Goal: Task Accomplishment & Management: Use online tool/utility

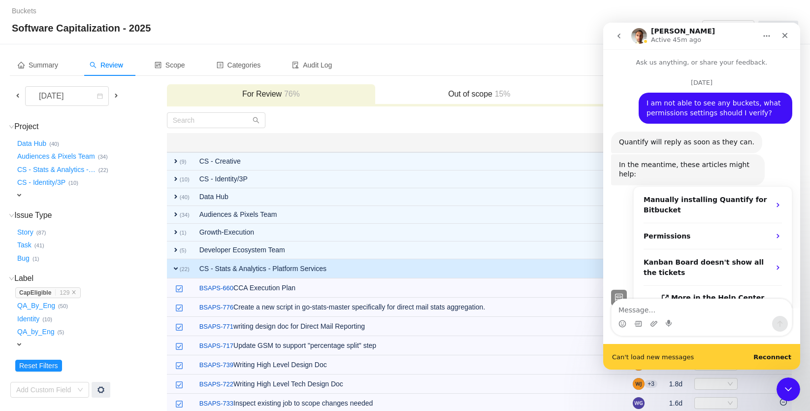
scroll to position [1273, 0]
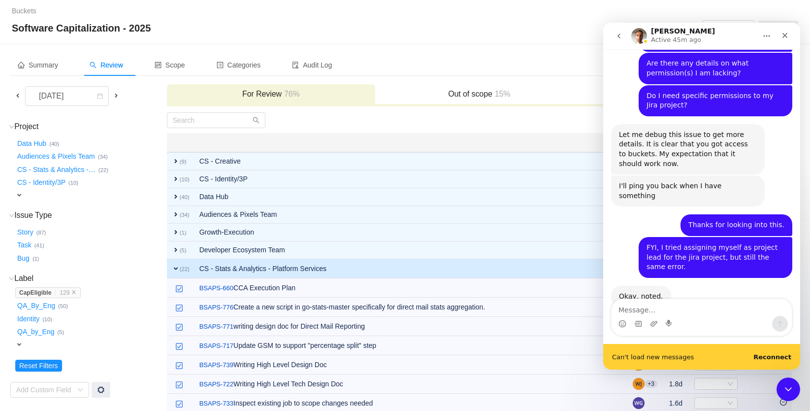
click at [770, 352] on div "Can't load new messages Reconnect" at bounding box center [701, 357] width 197 height 26
click at [771, 356] on b "Reconnect" at bounding box center [772, 356] width 38 height 7
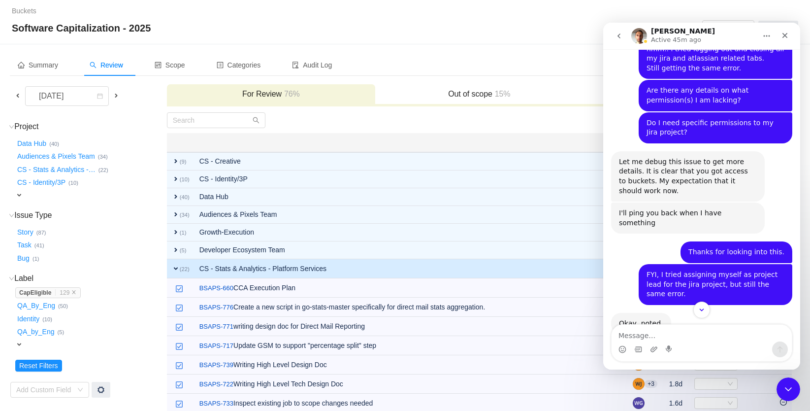
scroll to position [1247, 0]
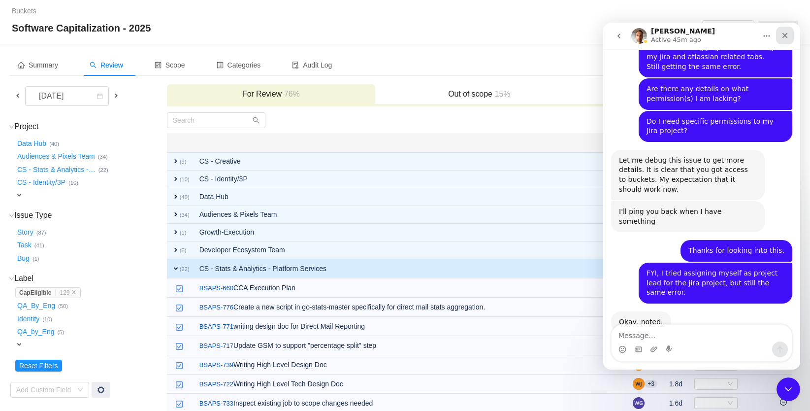
click at [786, 34] on icon "Close" at bounding box center [785, 36] width 8 height 8
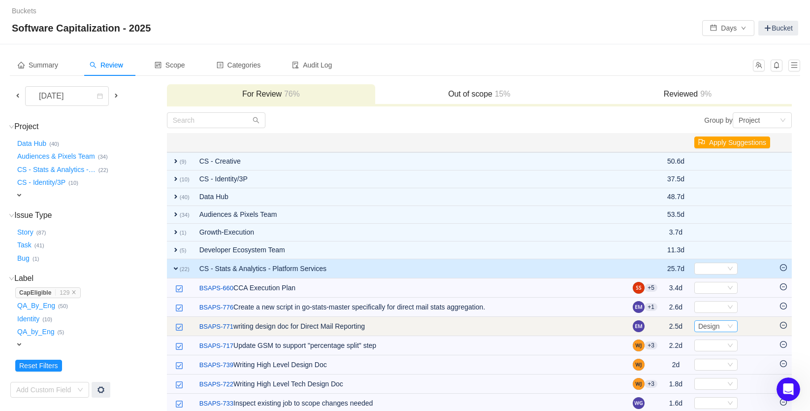
click at [717, 327] on span "Design" at bounding box center [709, 326] width 22 height 8
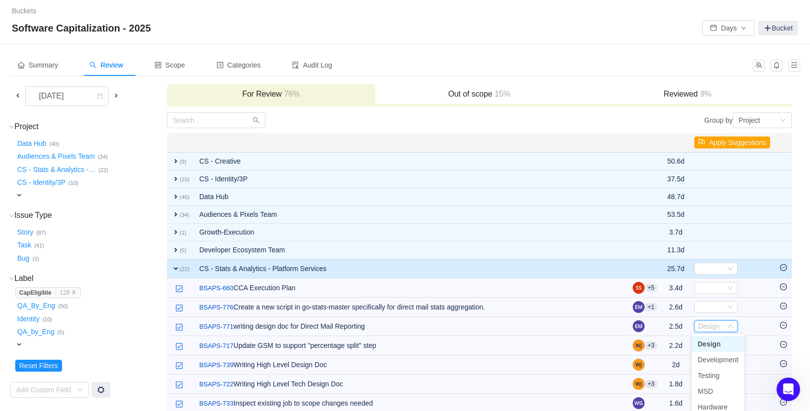
click at [706, 344] on span "Design" at bounding box center [709, 344] width 23 height 8
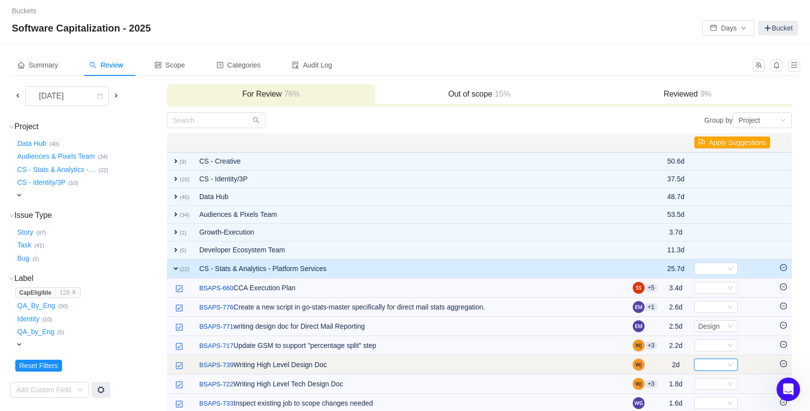
click at [711, 365] on div "Select" at bounding box center [711, 364] width 27 height 11
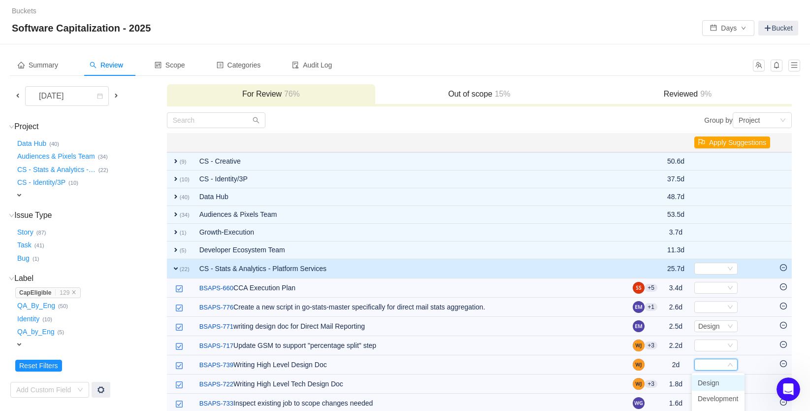
click at [710, 380] on span "Design" at bounding box center [709, 383] width 22 height 8
click at [787, 386] on icon "Open Intercom Messenger" at bounding box center [786, 388] width 7 height 8
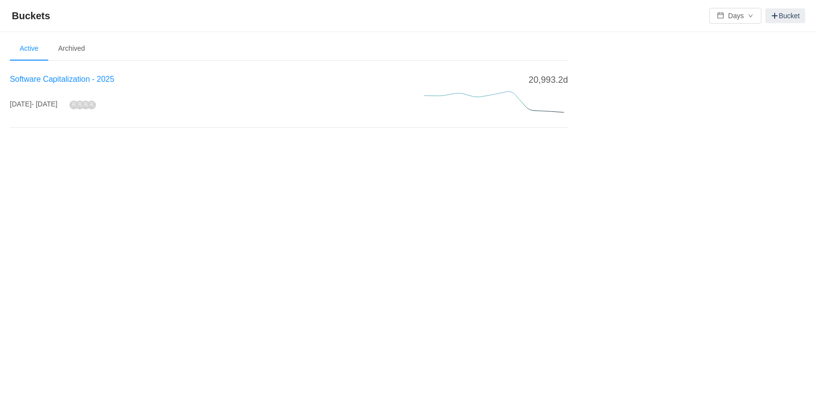
click at [69, 83] on span "Software Capitalization - 2025" at bounding box center [62, 79] width 104 height 8
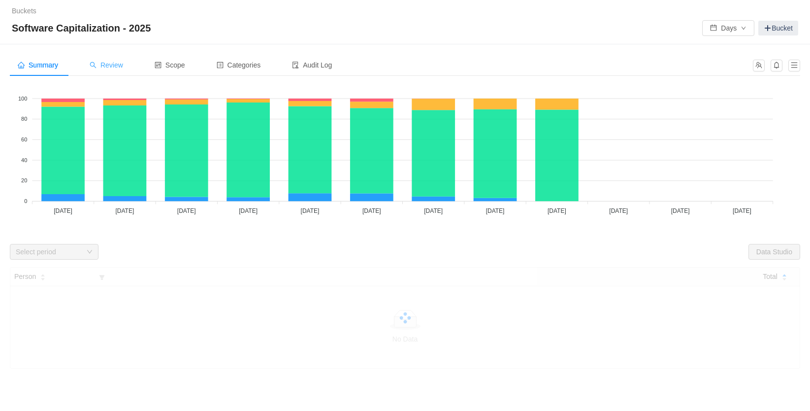
click at [111, 62] on span "Review" at bounding box center [106, 65] width 33 height 8
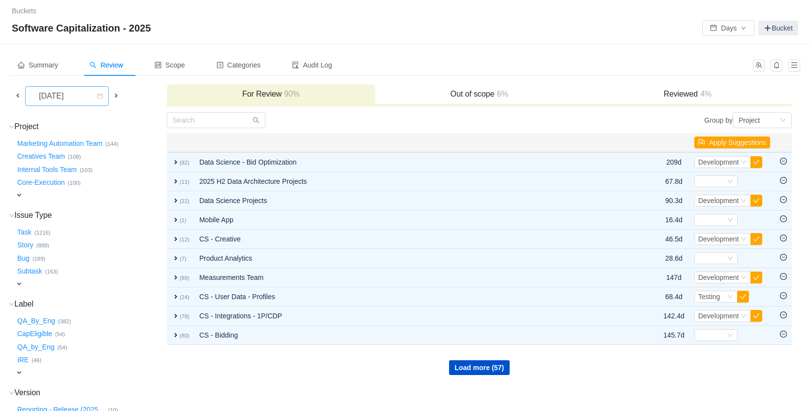
click at [68, 97] on div "[DATE]" at bounding box center [52, 96] width 42 height 19
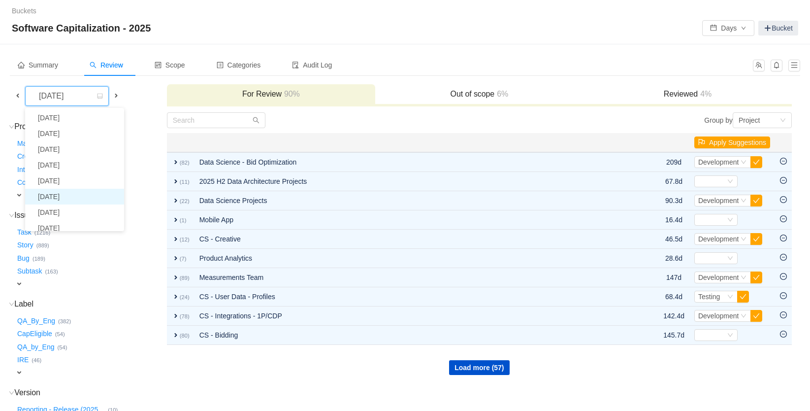
scroll to position [18, 0]
click at [64, 192] on li "[DATE]" at bounding box center [74, 195] width 99 height 16
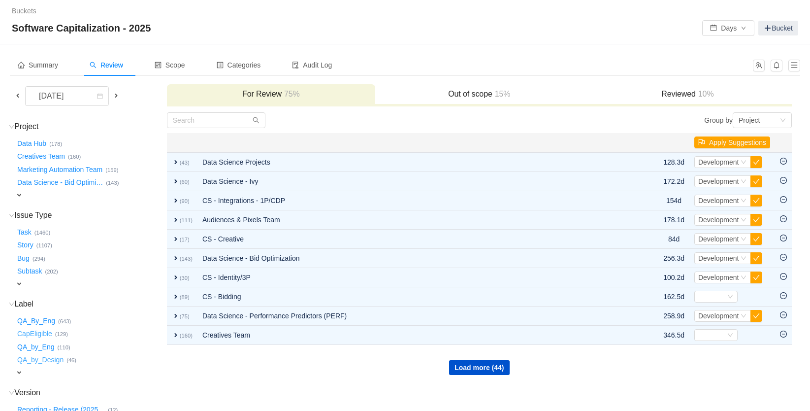
click at [43, 331] on button "CapEligible …" at bounding box center [35, 334] width 40 height 16
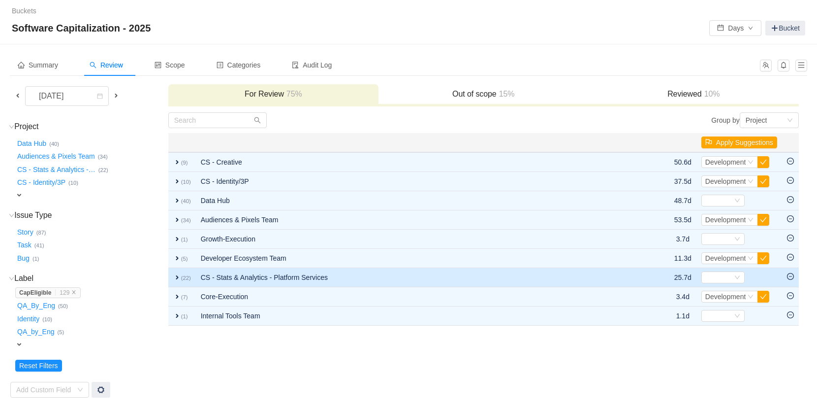
click at [276, 276] on td "CS - Stats & Analytics - Platform Services" at bounding box center [417, 277] width 442 height 19
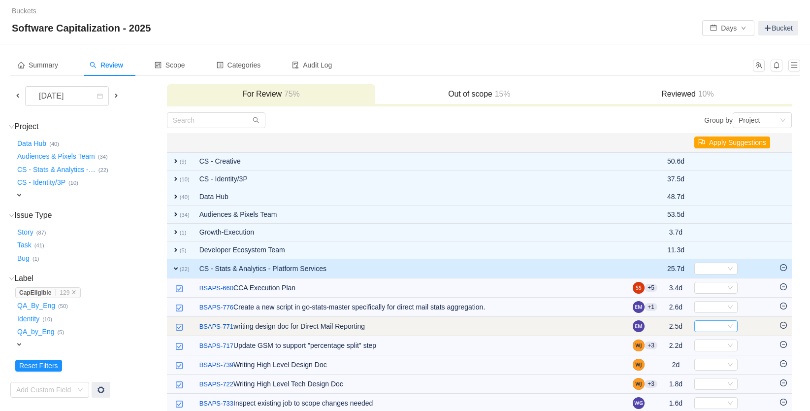
click at [706, 324] on div "Select" at bounding box center [711, 326] width 27 height 11
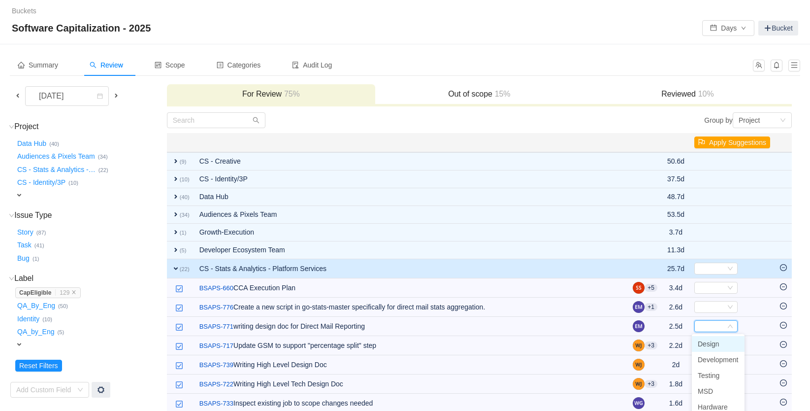
click at [705, 341] on span "Design" at bounding box center [709, 344] width 22 height 8
click at [482, 135] on th at bounding box center [412, 142] width 434 height 19
click at [590, 117] on div "Group by Project" at bounding box center [635, 120] width 313 height 16
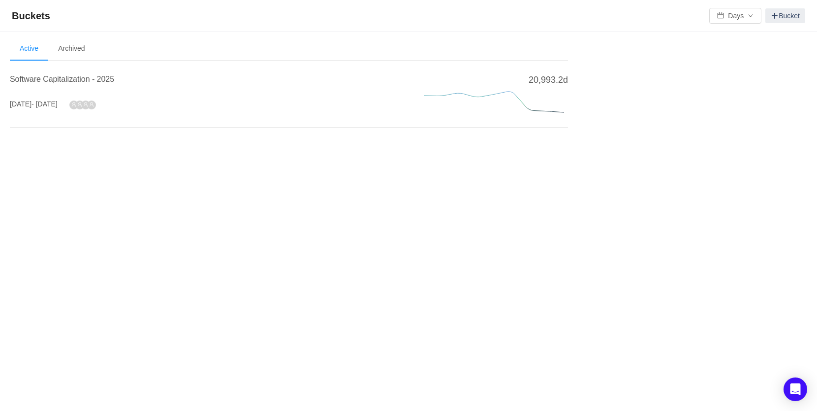
click at [61, 85] on h4 "Software Capitalization - 2025" at bounding box center [205, 79] width 391 height 12
click at [61, 80] on span "Software Capitalization - 2025" at bounding box center [62, 79] width 104 height 8
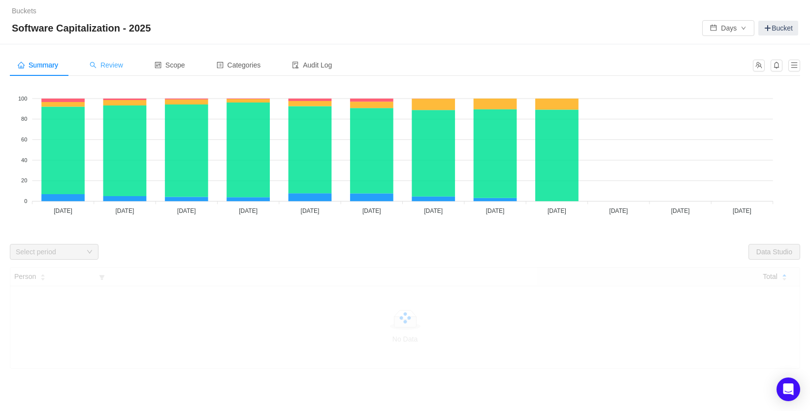
click at [103, 65] on span "Review" at bounding box center [106, 65] width 33 height 8
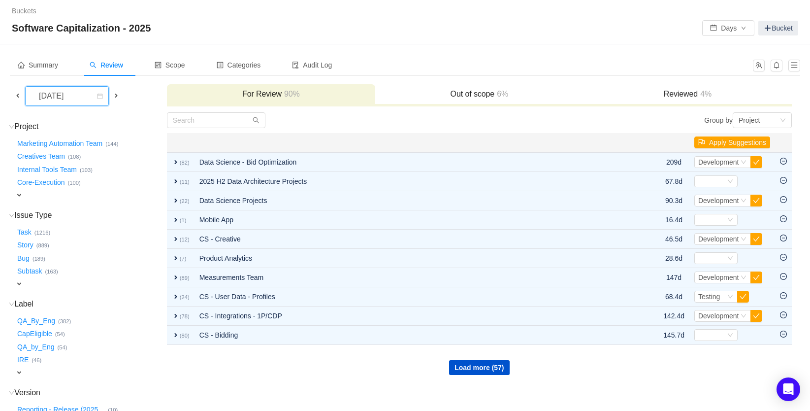
click at [73, 95] on div "[DATE]" at bounding box center [52, 96] width 42 height 19
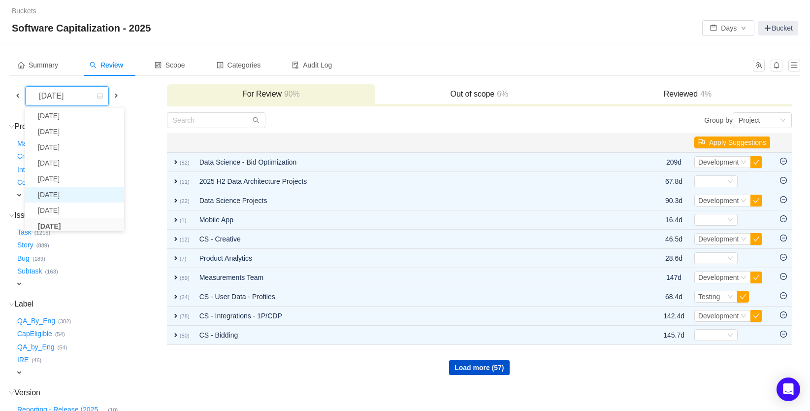
click at [70, 194] on li "[DATE]" at bounding box center [74, 195] width 99 height 16
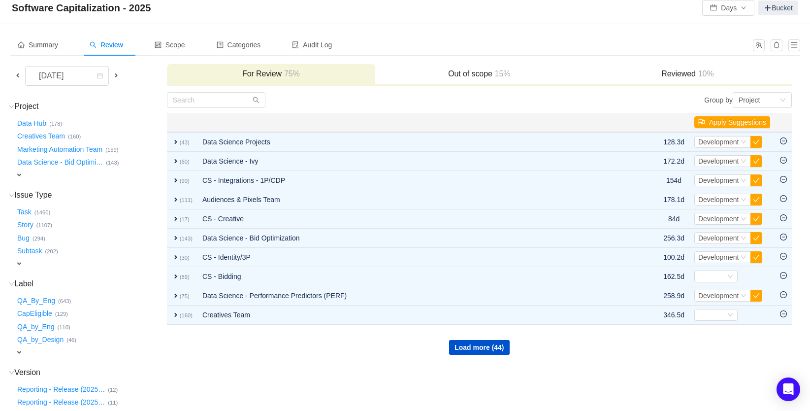
scroll to position [66, 0]
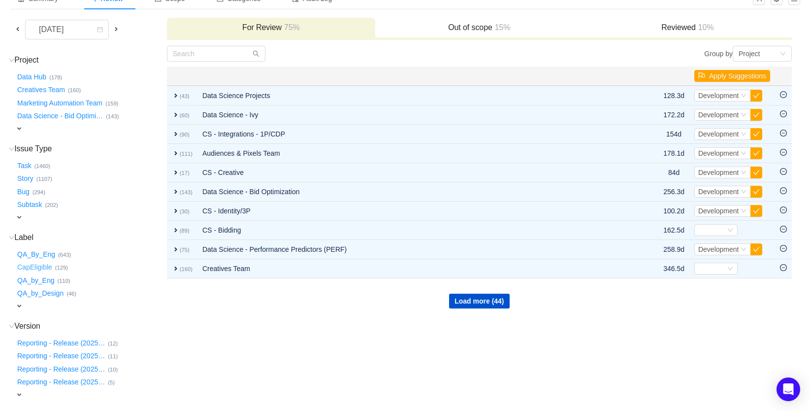
click at [44, 262] on button "CapEligible …" at bounding box center [35, 268] width 40 height 16
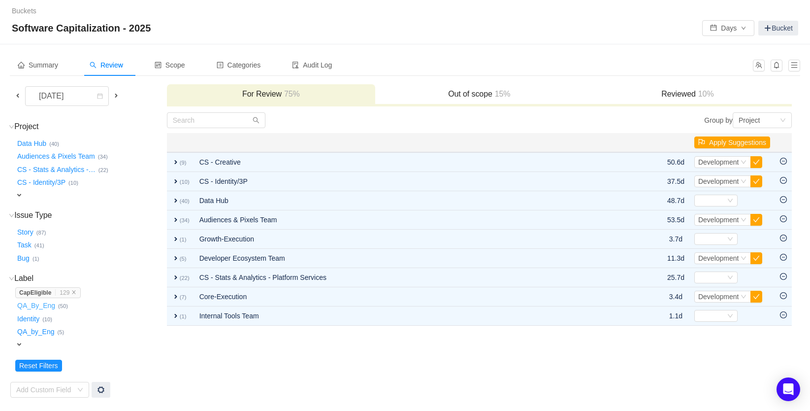
scroll to position [0, 0]
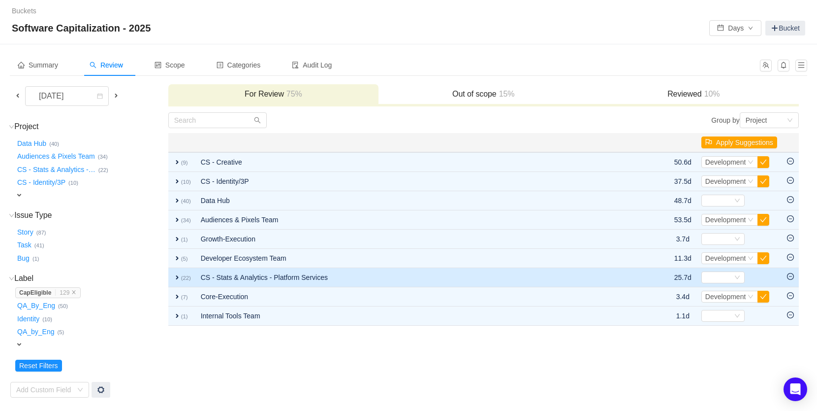
click at [265, 279] on td "CS - Stats & Analytics - Platform Services" at bounding box center [417, 277] width 442 height 19
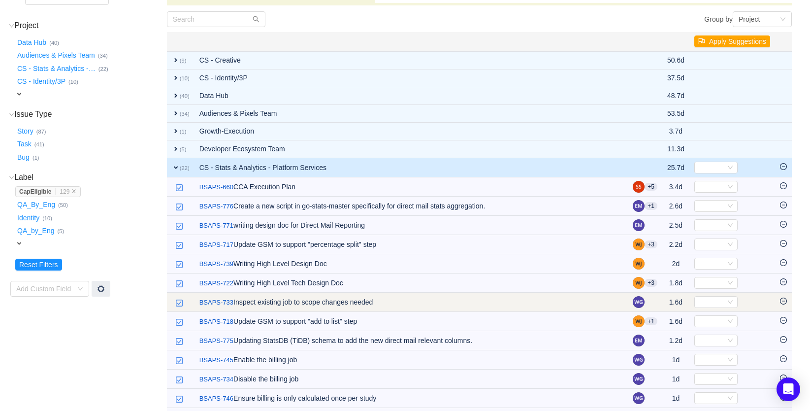
scroll to position [103, 0]
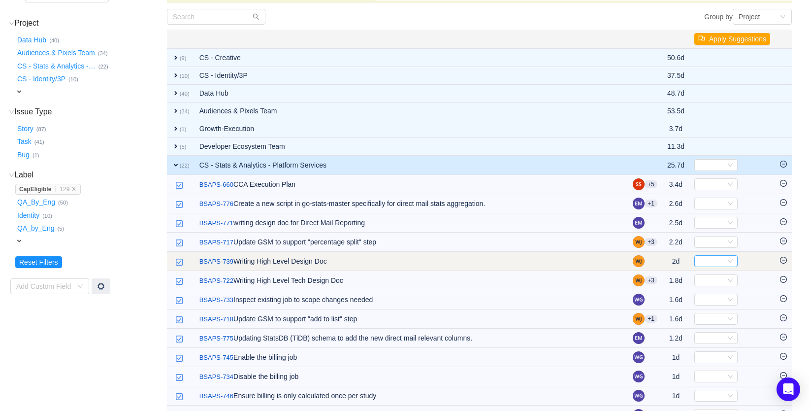
click at [719, 260] on div "Select" at bounding box center [711, 261] width 27 height 11
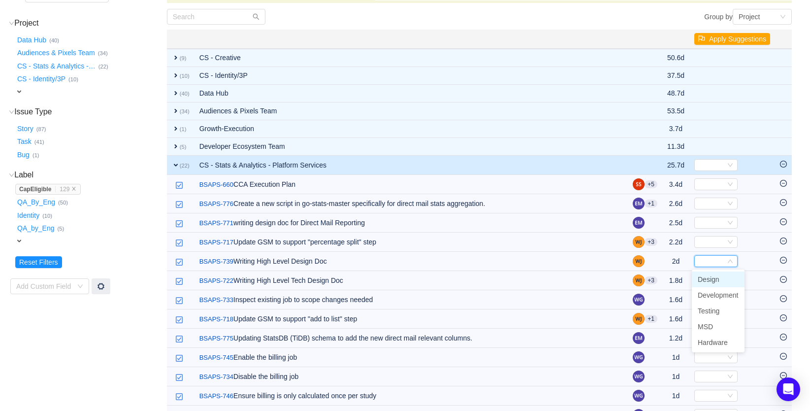
click at [706, 278] on span "Design" at bounding box center [709, 279] width 22 height 8
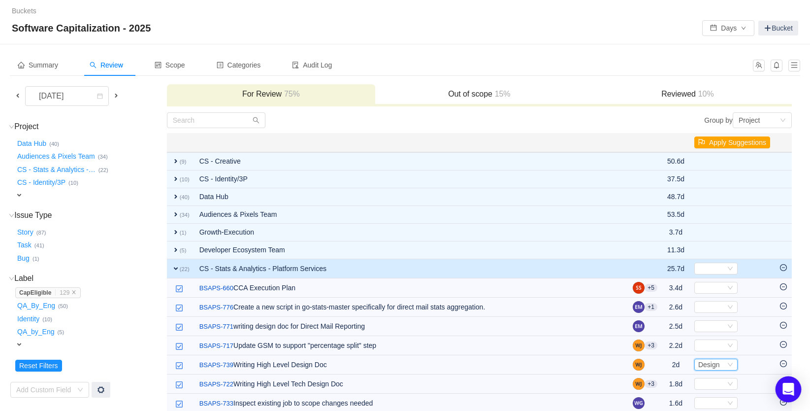
click at [785, 386] on icon "Open Intercom Messenger" at bounding box center [787, 389] width 11 height 13
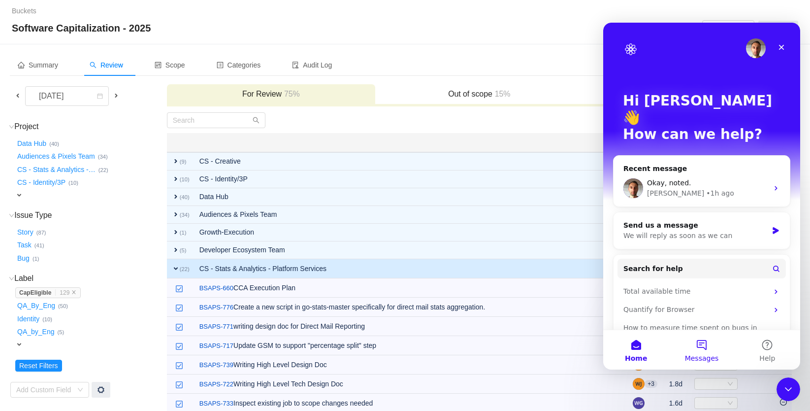
click at [702, 346] on button "Messages" at bounding box center [701, 349] width 65 height 39
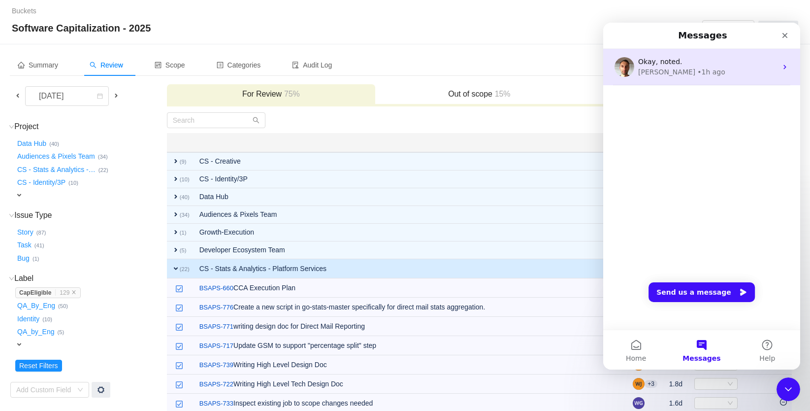
click at [691, 59] on div "Okay, noted." at bounding box center [707, 62] width 139 height 10
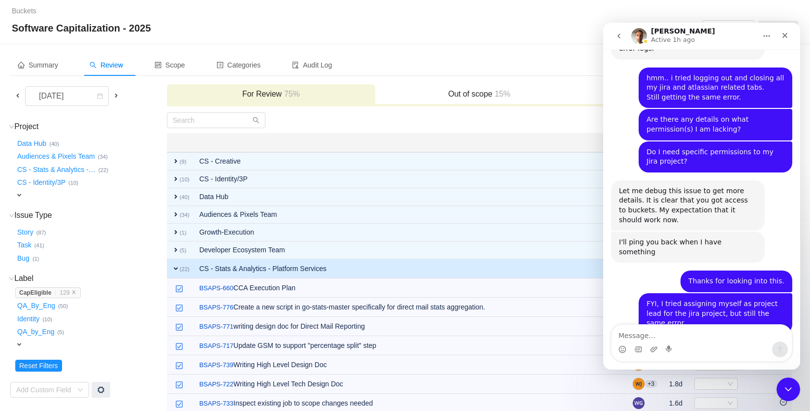
scroll to position [1247, 0]
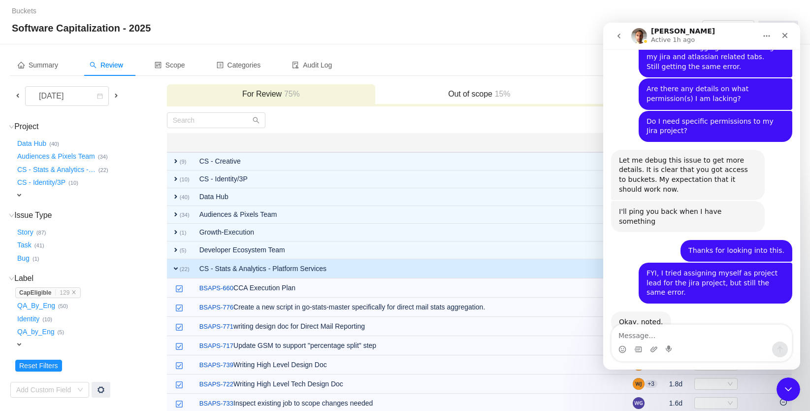
click at [367, 121] on div at bounding box center [323, 120] width 313 height 16
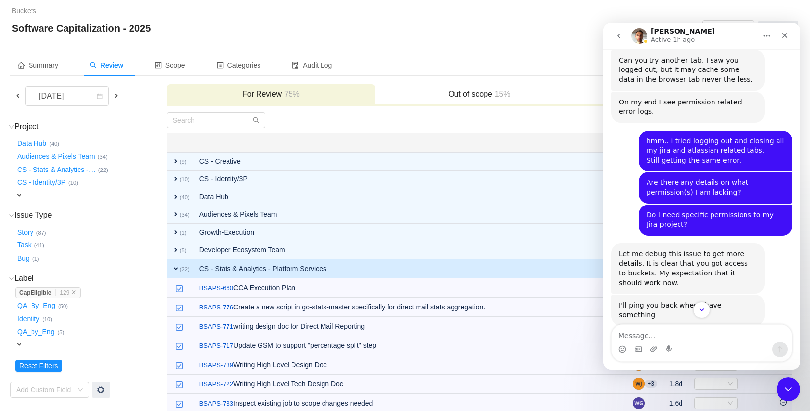
scroll to position [1155, 0]
click at [619, 37] on icon "go back" at bounding box center [618, 35] width 3 height 5
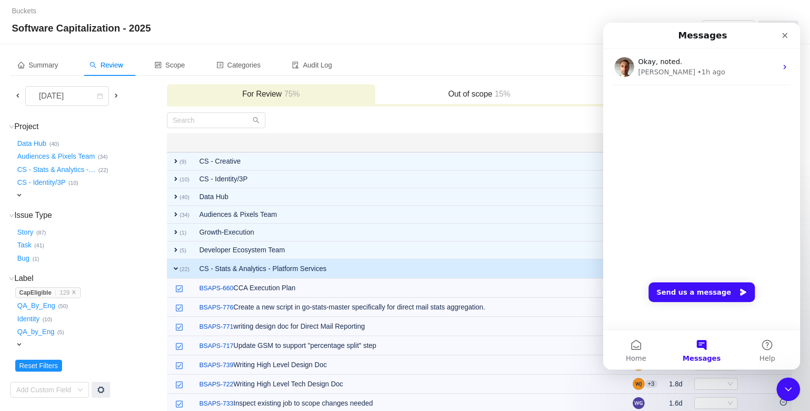
scroll to position [0, 0]
click at [637, 347] on button "Home" at bounding box center [635, 349] width 65 height 39
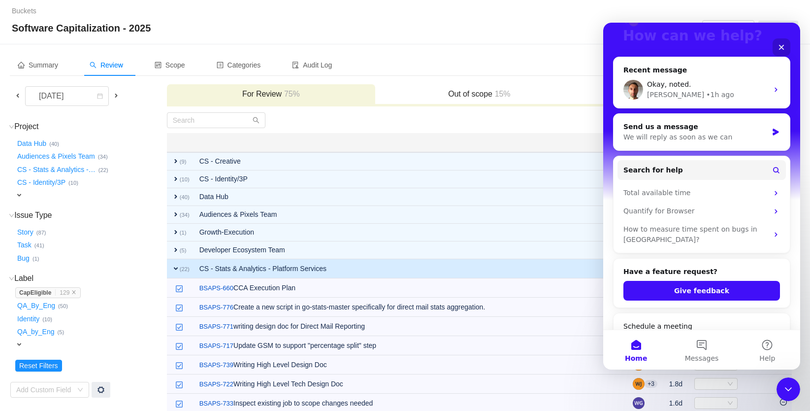
scroll to position [109, 0]
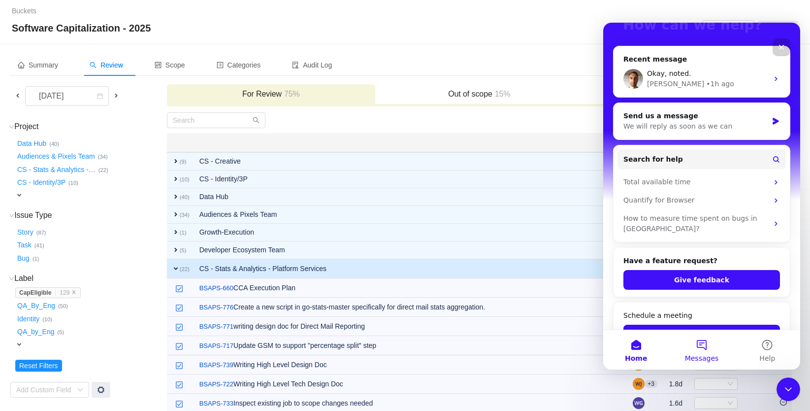
click at [699, 345] on button "Messages" at bounding box center [701, 349] width 65 height 39
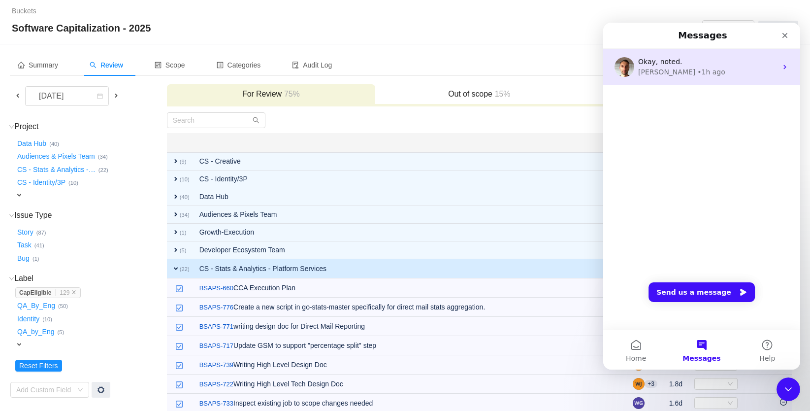
click at [696, 63] on div "Okay, noted." at bounding box center [707, 62] width 139 height 10
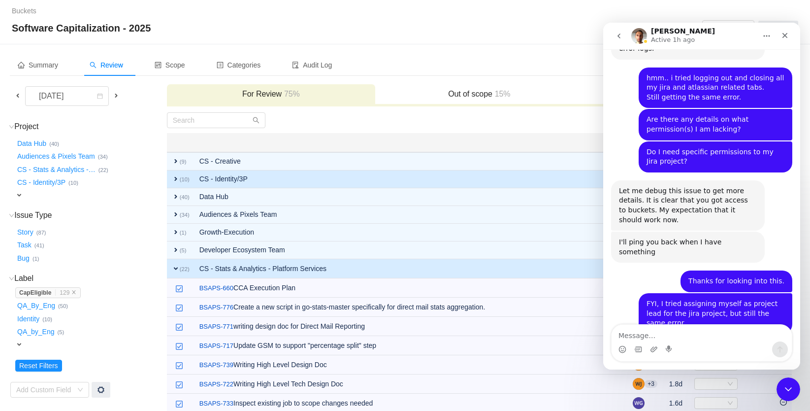
scroll to position [1247, 0]
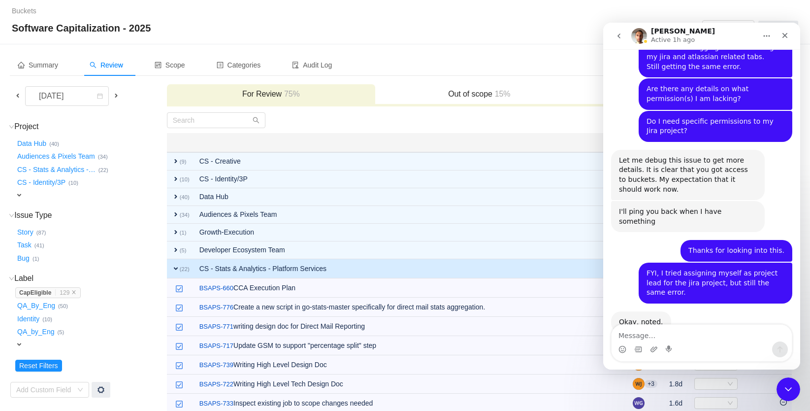
click at [691, 339] on textarea "Message…" at bounding box center [702, 332] width 180 height 17
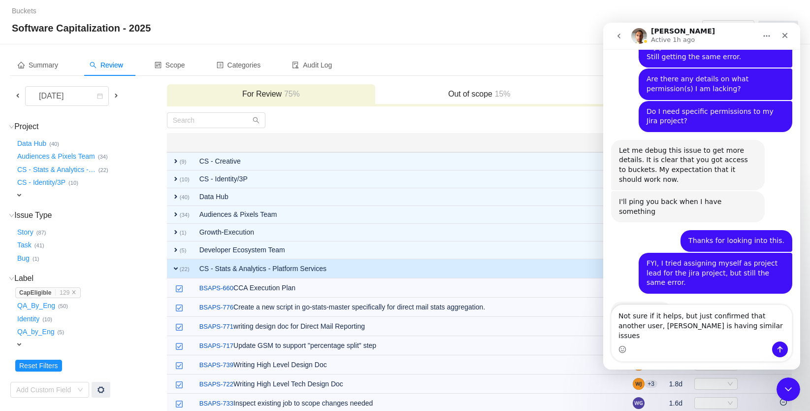
type textarea "Not sure if it helps, but just confirmed that another user, Andrew White is hav…"
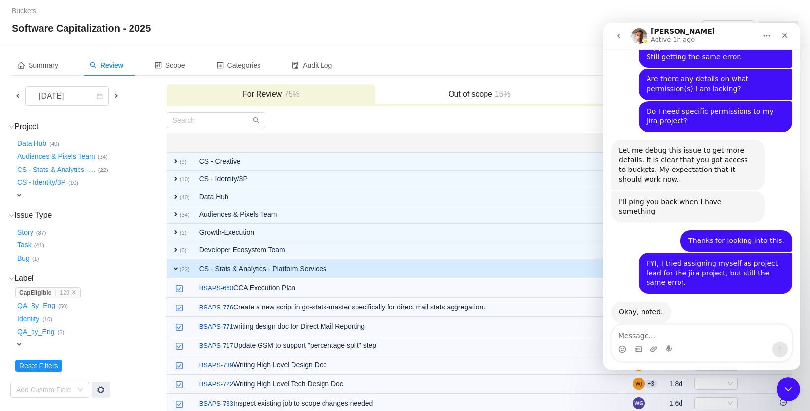
scroll to position [1296, 0]
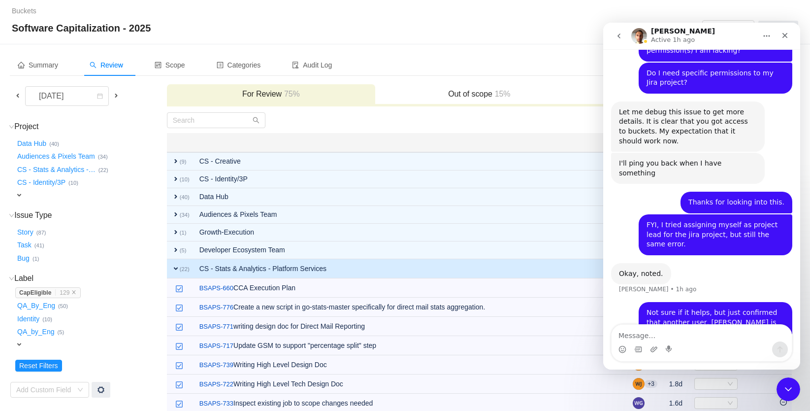
click at [221, 19] on div "Buckets / / Software Capitalization - 2025 Days Bucket" at bounding box center [405, 22] width 810 height 44
click at [386, 139] on th at bounding box center [412, 142] width 434 height 19
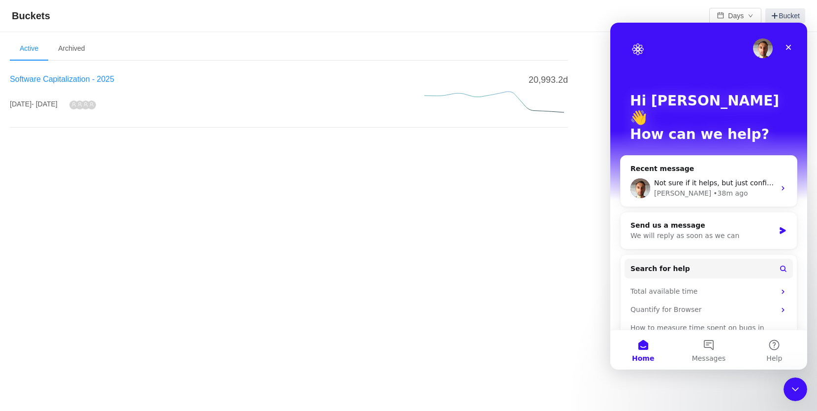
click at [61, 80] on span "Software Capitalization - 2025" at bounding box center [62, 79] width 104 height 8
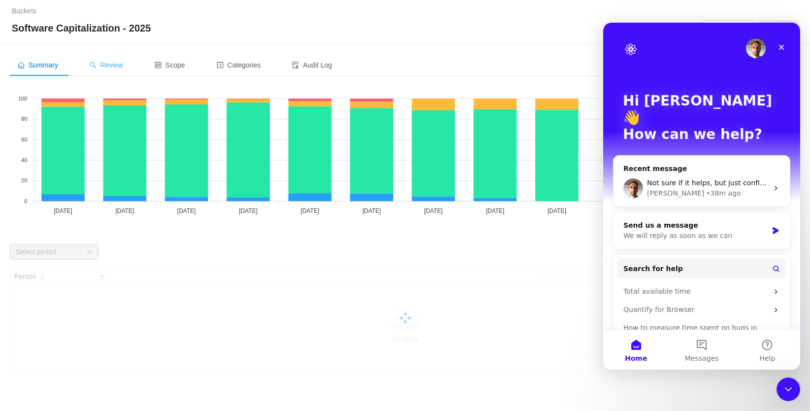
click at [115, 64] on span "Review" at bounding box center [106, 65] width 33 height 8
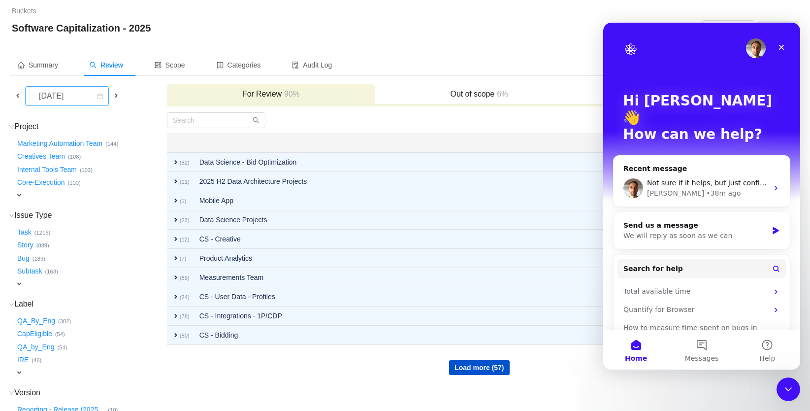
click at [73, 94] on div "[DATE]" at bounding box center [52, 96] width 42 height 19
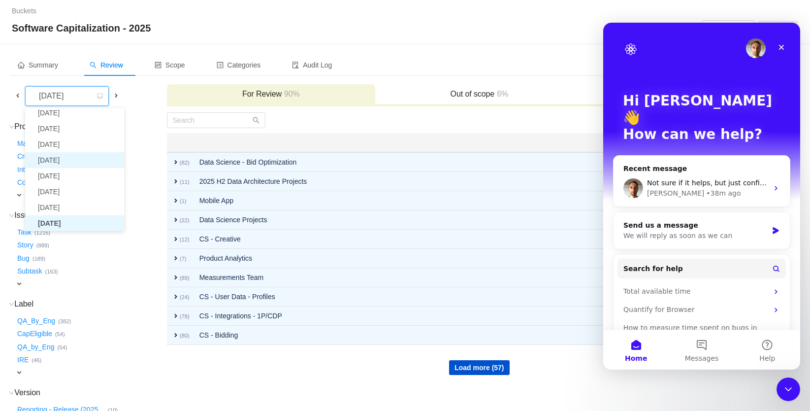
scroll to position [18, 0]
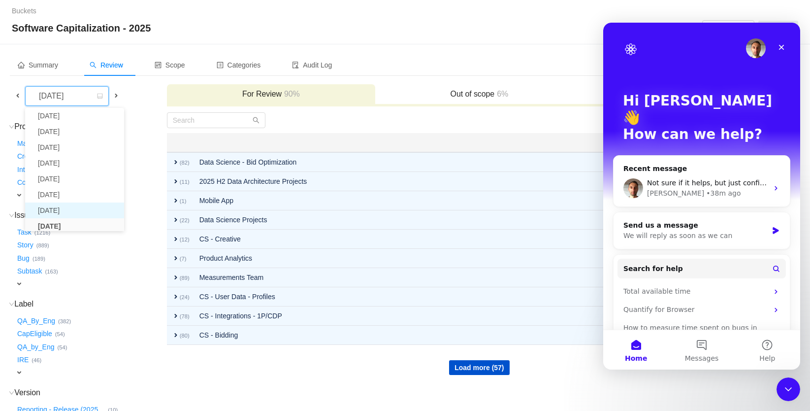
click at [75, 211] on li "[DATE]" at bounding box center [74, 210] width 99 height 16
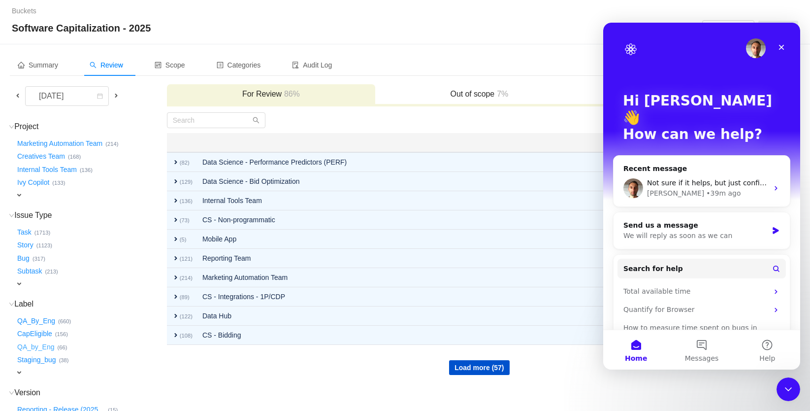
click at [41, 341] on button "QA_by_Eng …" at bounding box center [36, 347] width 42 height 16
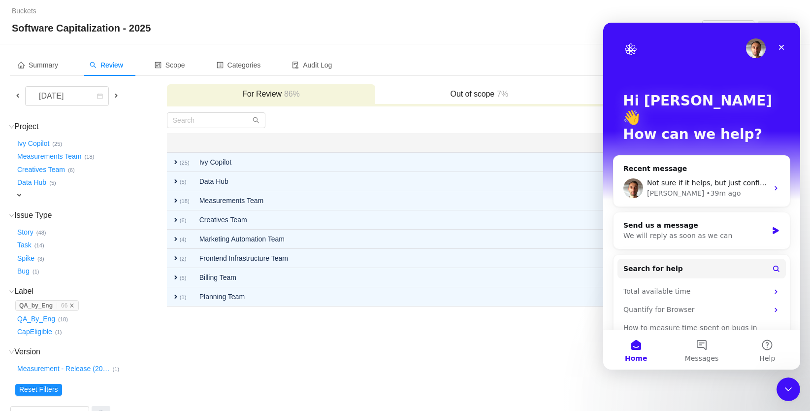
click at [74, 303] on icon "icon: close" at bounding box center [71, 305] width 5 height 5
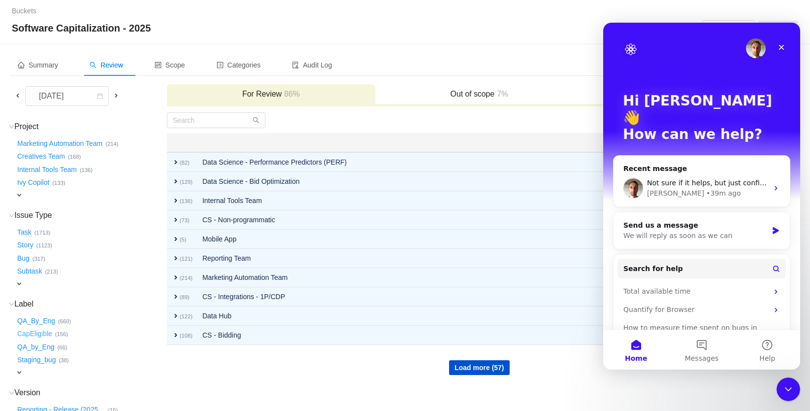
click at [40, 328] on button "CapEligible …" at bounding box center [35, 334] width 40 height 16
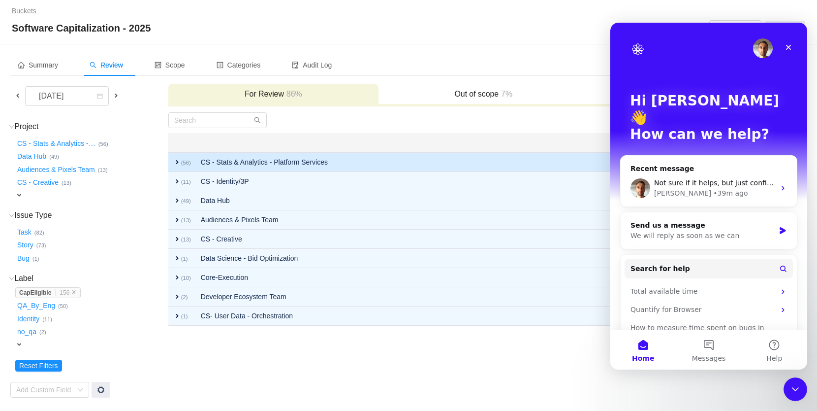
click at [244, 167] on td "CS - Stats & Analytics - Platform Services" at bounding box center [417, 162] width 442 height 20
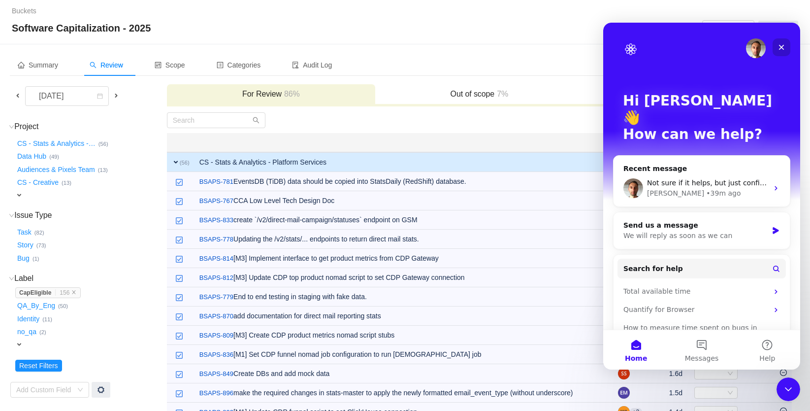
click at [781, 50] on icon "Close" at bounding box center [782, 47] width 8 height 8
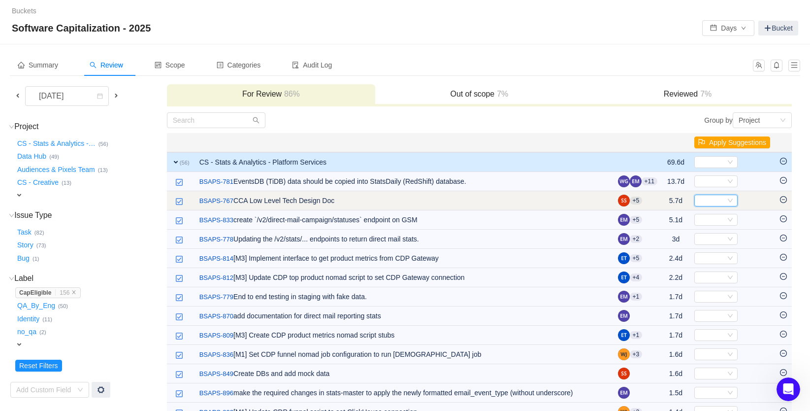
click at [703, 203] on div "Select" at bounding box center [711, 200] width 27 height 11
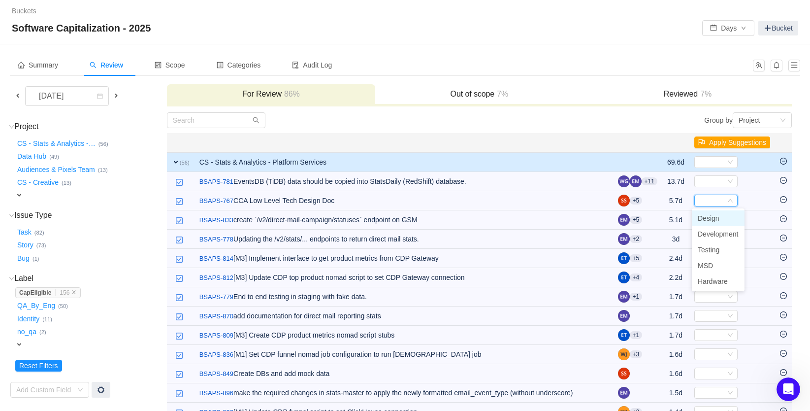
click at [705, 218] on span "Design" at bounding box center [709, 218] width 22 height 8
